Goal: Check status

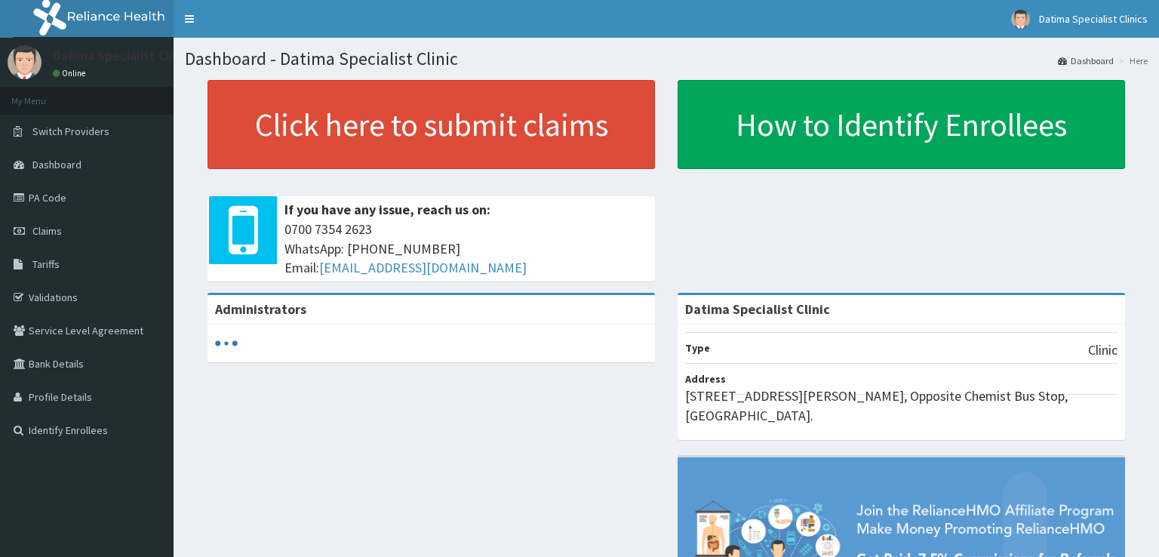
click at [119, 230] on link "Claims" at bounding box center [87, 230] width 174 height 33
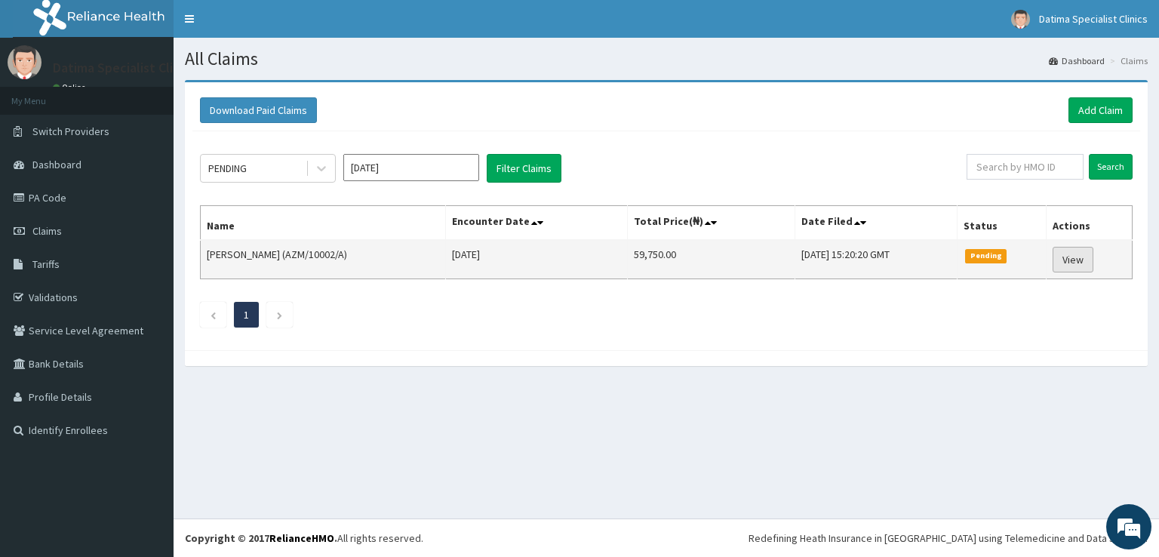
click at [1068, 257] on link "View" at bounding box center [1072, 260] width 41 height 26
